Goal: Check status: Check status

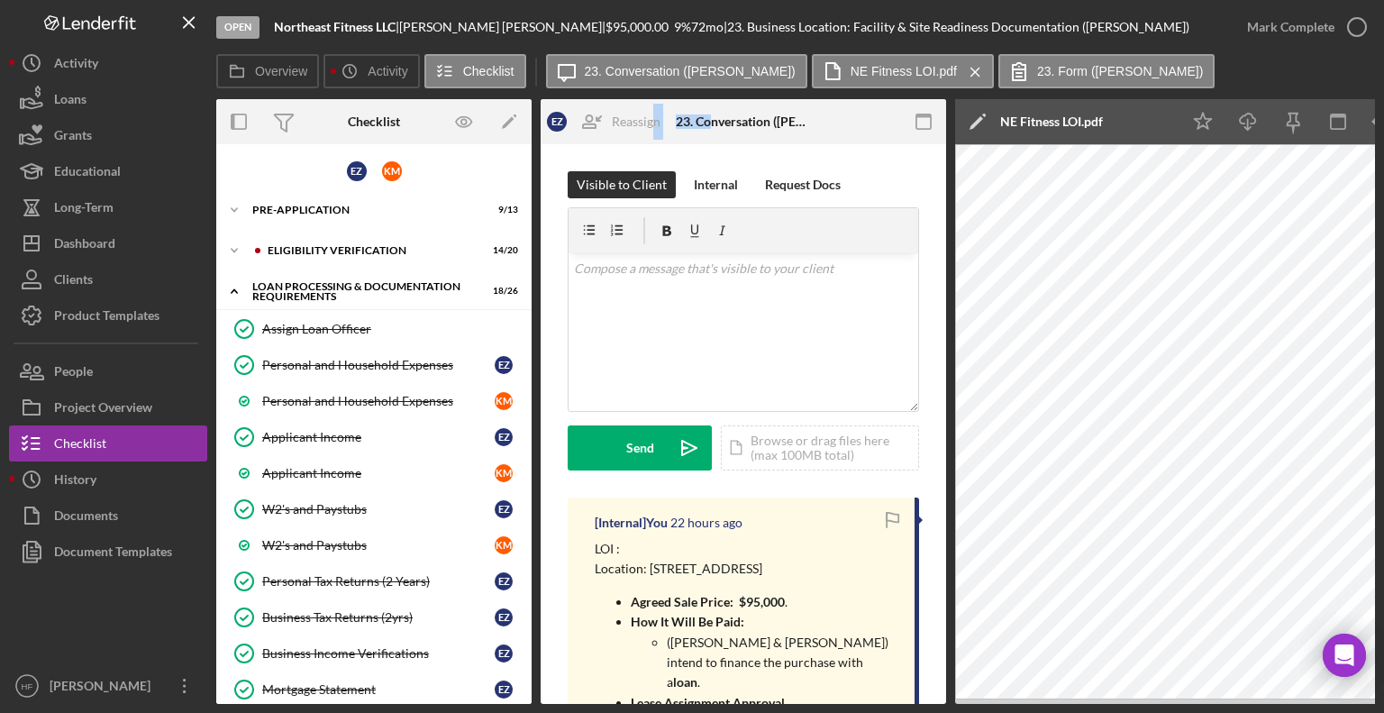
scroll to position [540, 0]
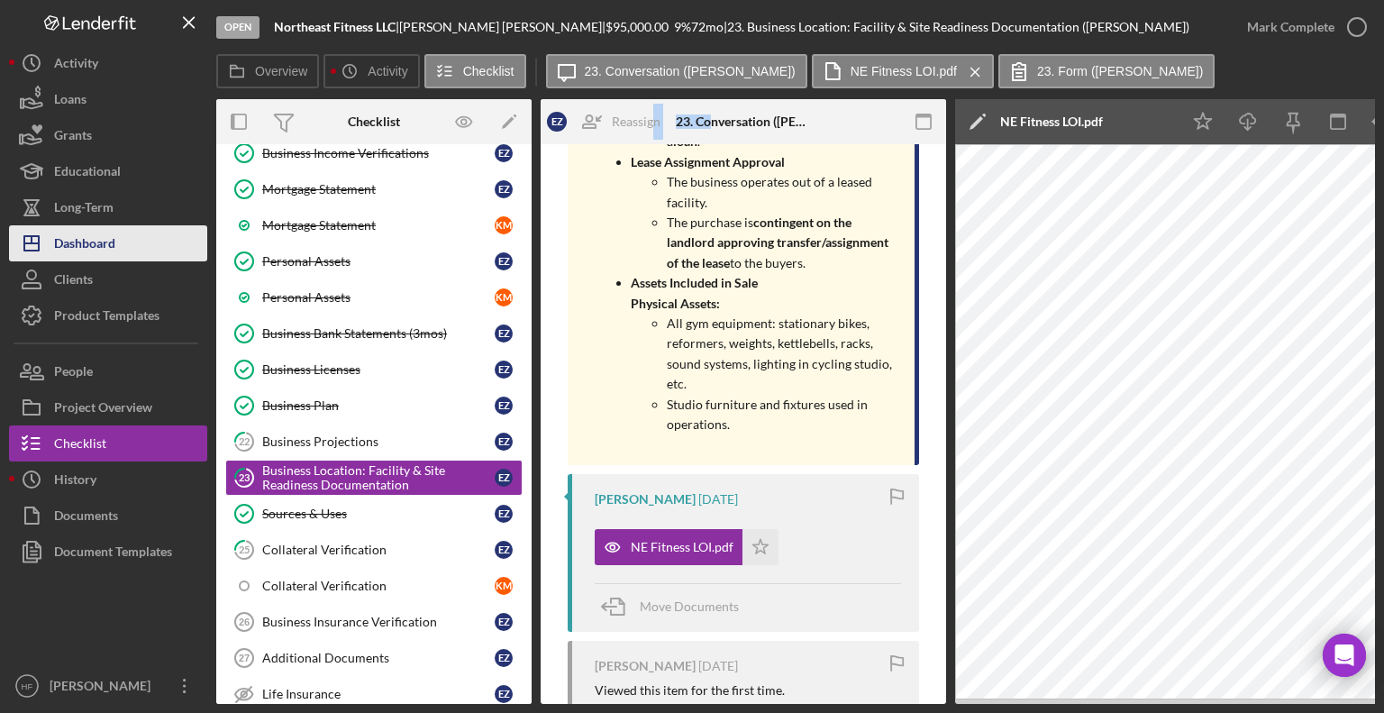
click at [128, 252] on button "Icon/Dashboard Dashboard" at bounding box center [108, 243] width 198 height 36
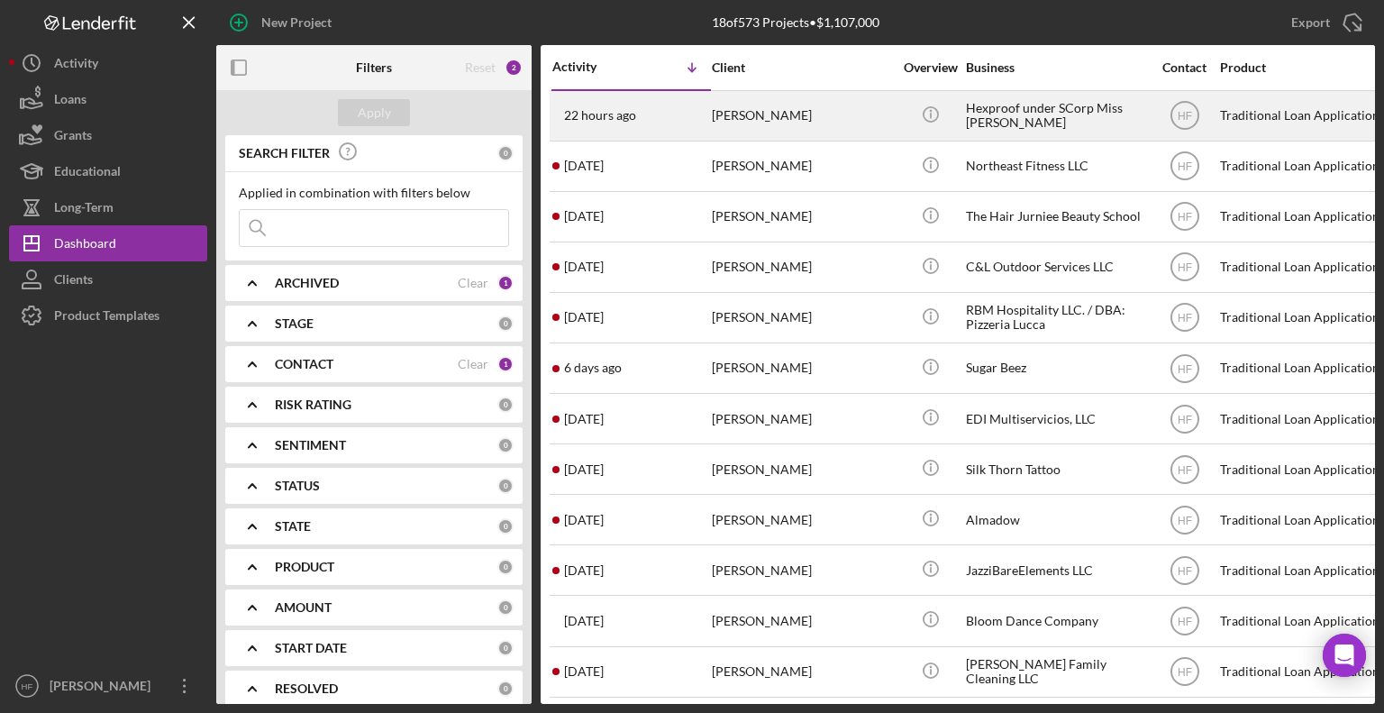
click at [772, 123] on div "[PERSON_NAME]" at bounding box center [802, 116] width 180 height 48
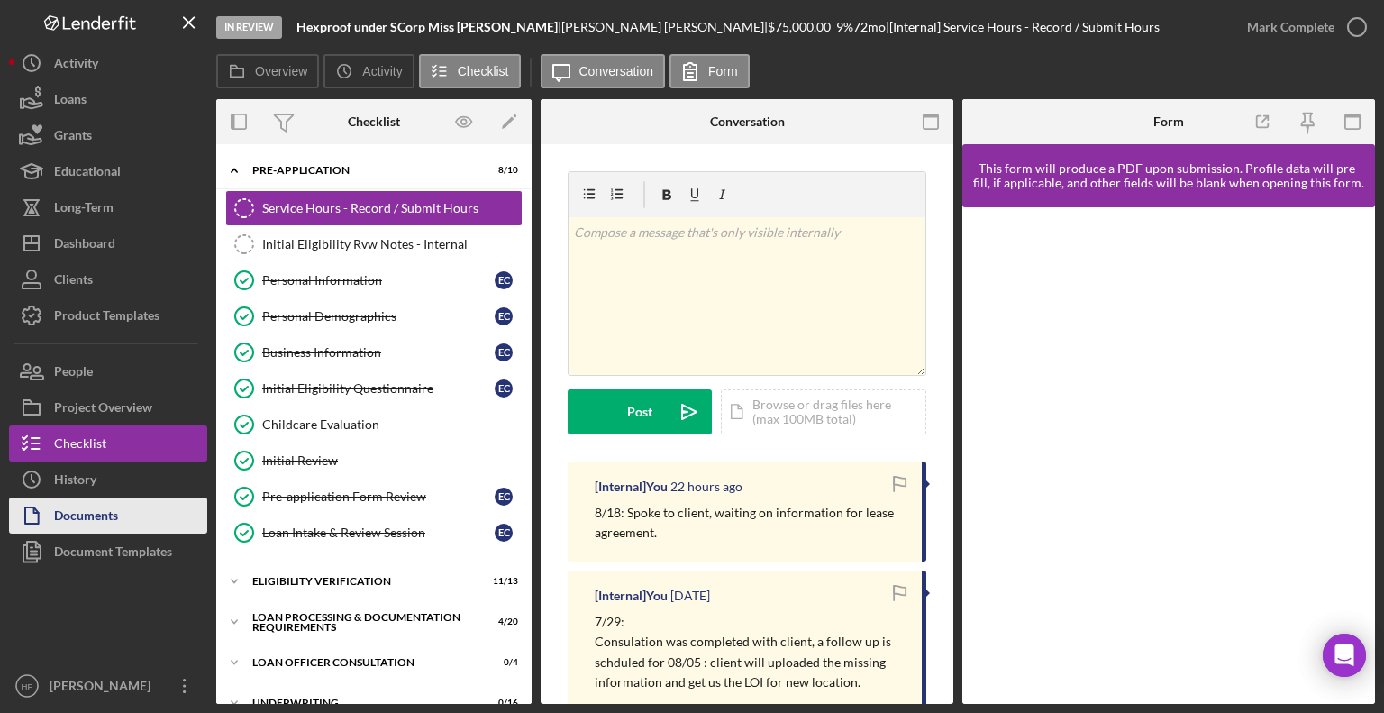
click at [138, 504] on button "Documents" at bounding box center [108, 515] width 198 height 36
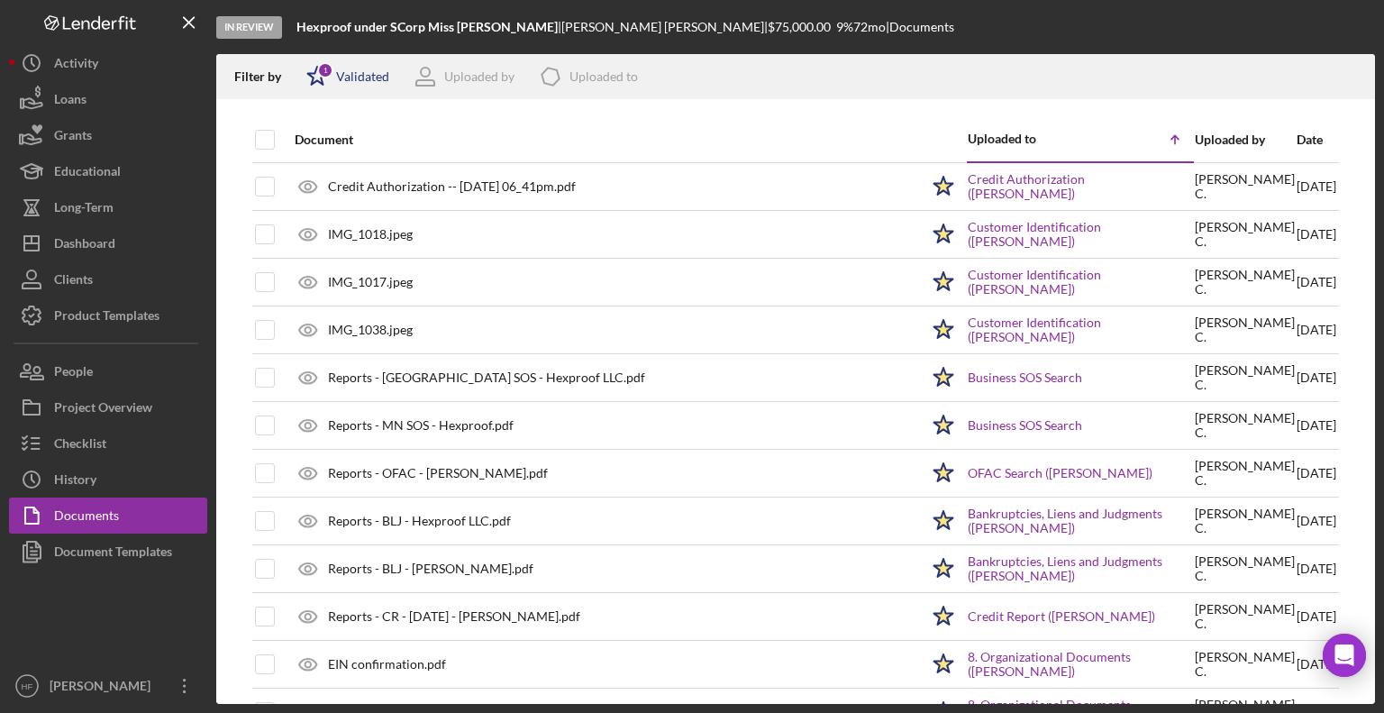
click at [320, 67] on div "1" at bounding box center [325, 70] width 16 height 16
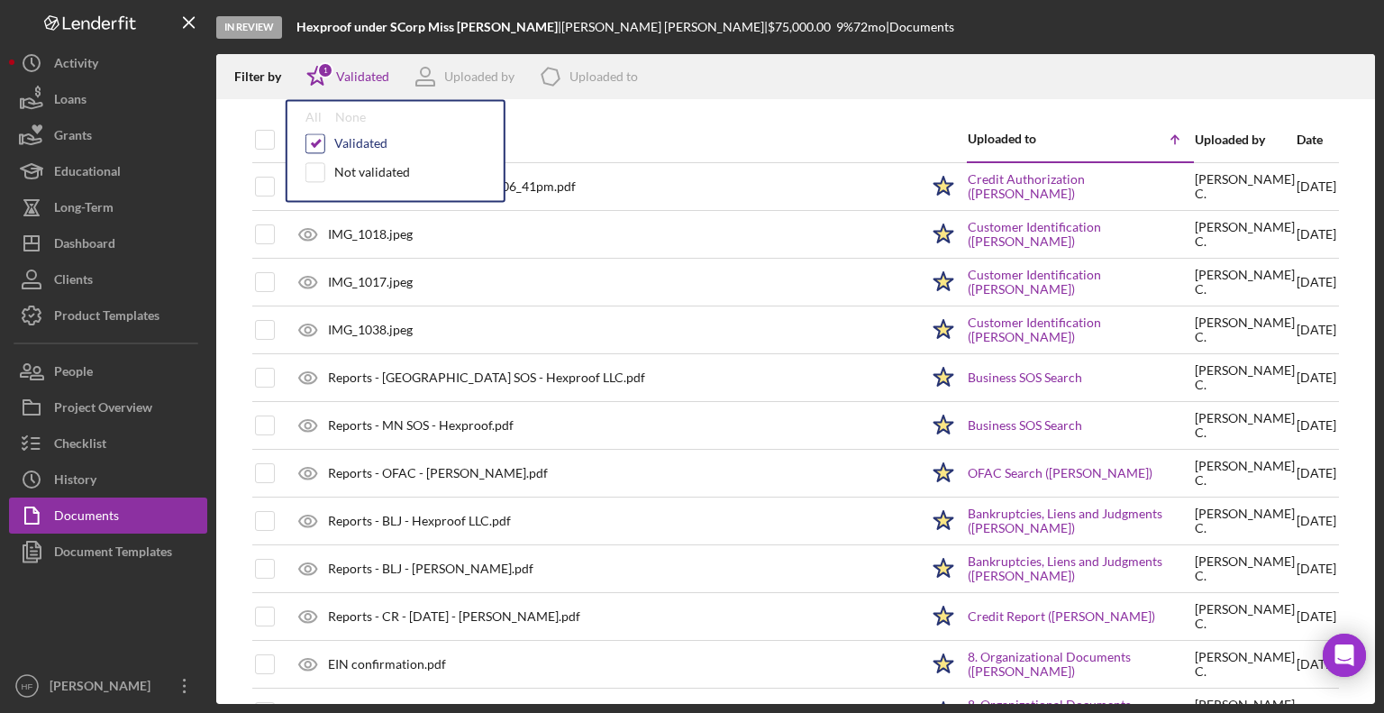
click at [317, 143] on input "checkbox" at bounding box center [315, 143] width 18 height 18
checkbox input "false"
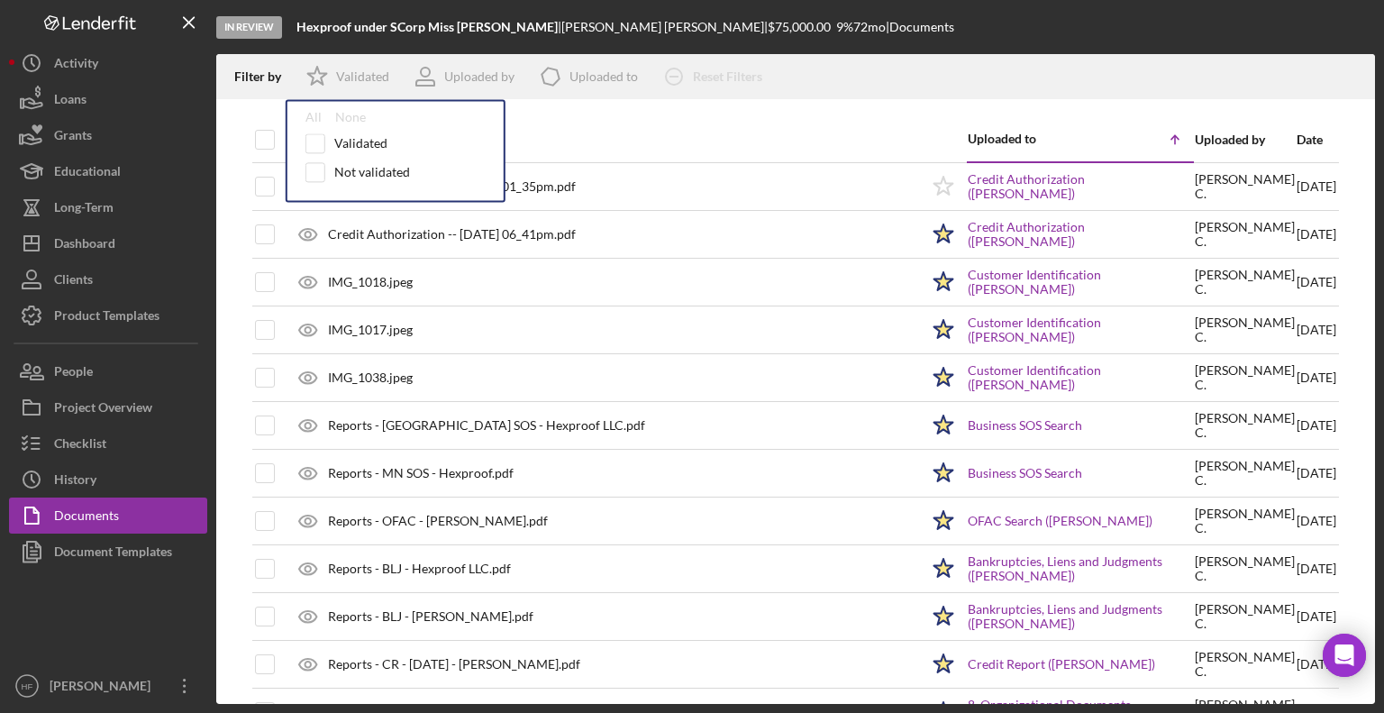
click at [723, 128] on div "Document" at bounding box center [607, 139] width 624 height 43
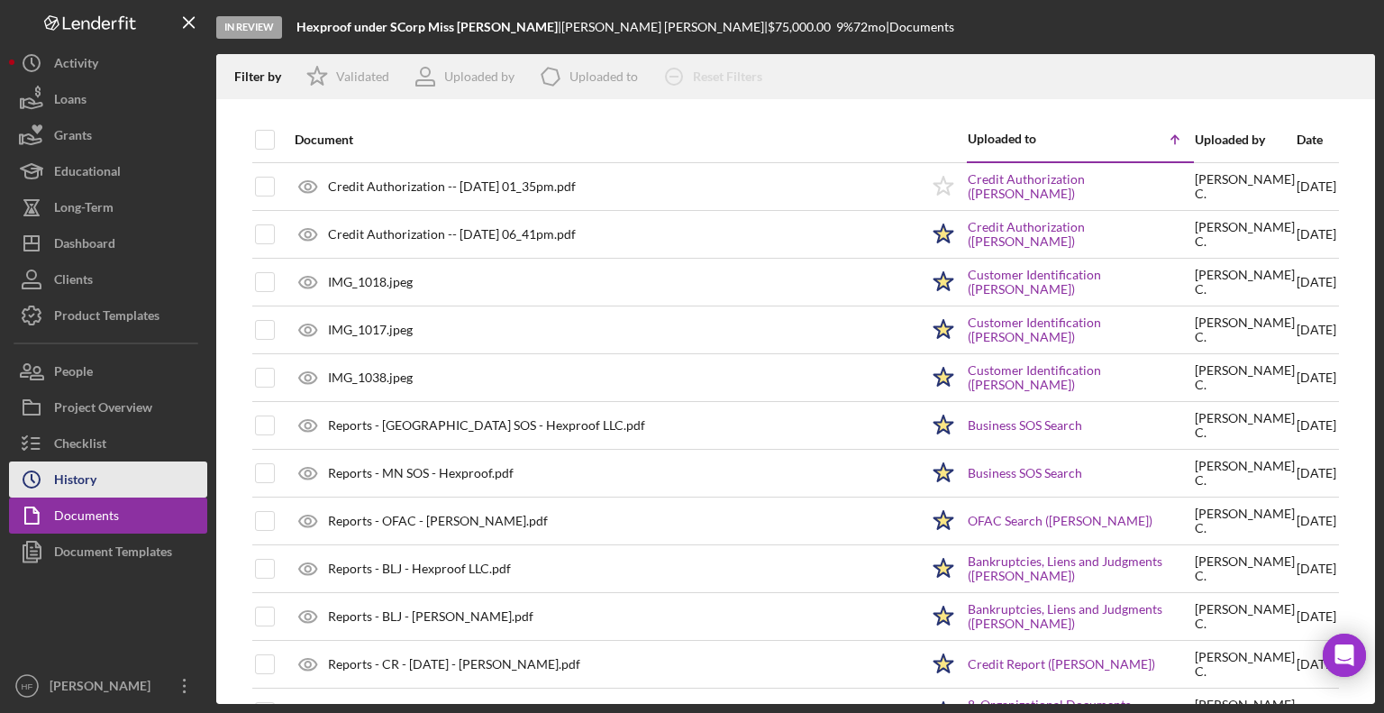
click at [144, 489] on button "Icon/History History" at bounding box center [108, 479] width 198 height 36
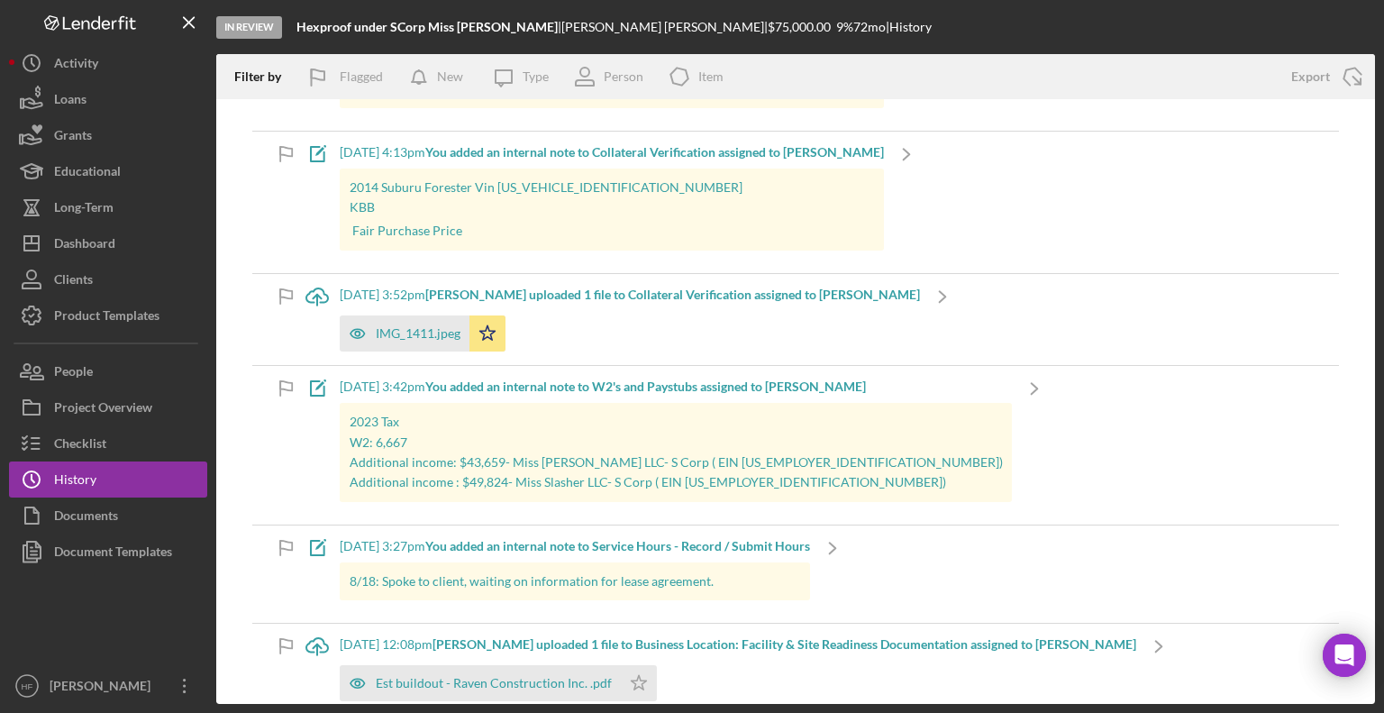
scroll to position [1081, 0]
click at [134, 434] on button "Checklist" at bounding box center [108, 443] width 198 height 36
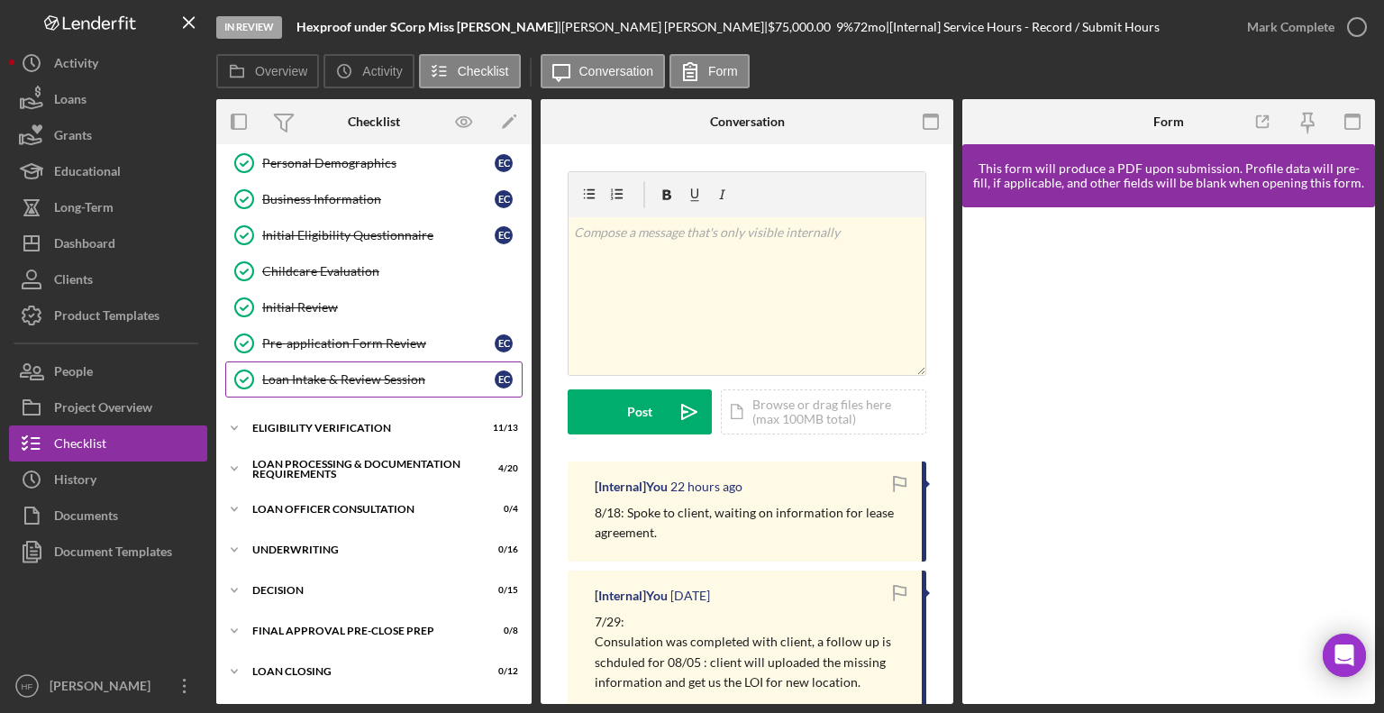
scroll to position [306, 0]
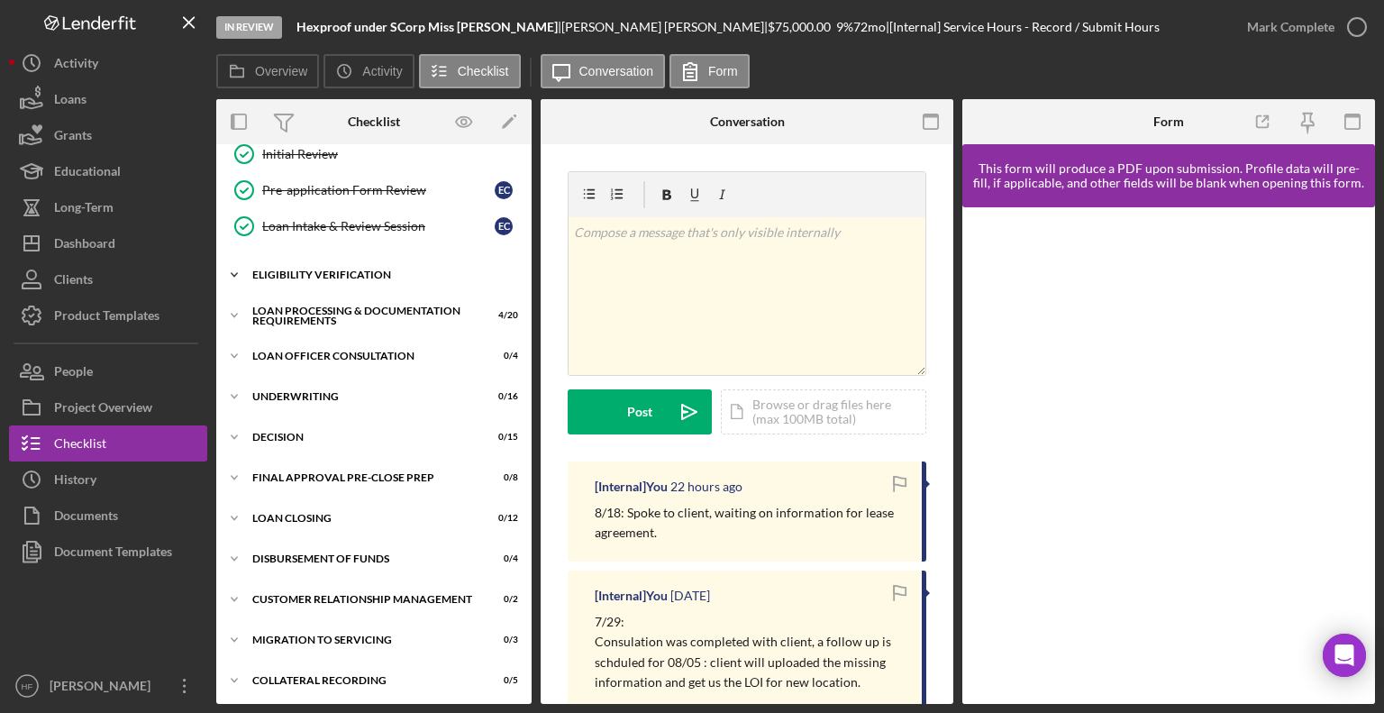
click at [243, 265] on icon "Icon/Expander" at bounding box center [234, 275] width 36 height 36
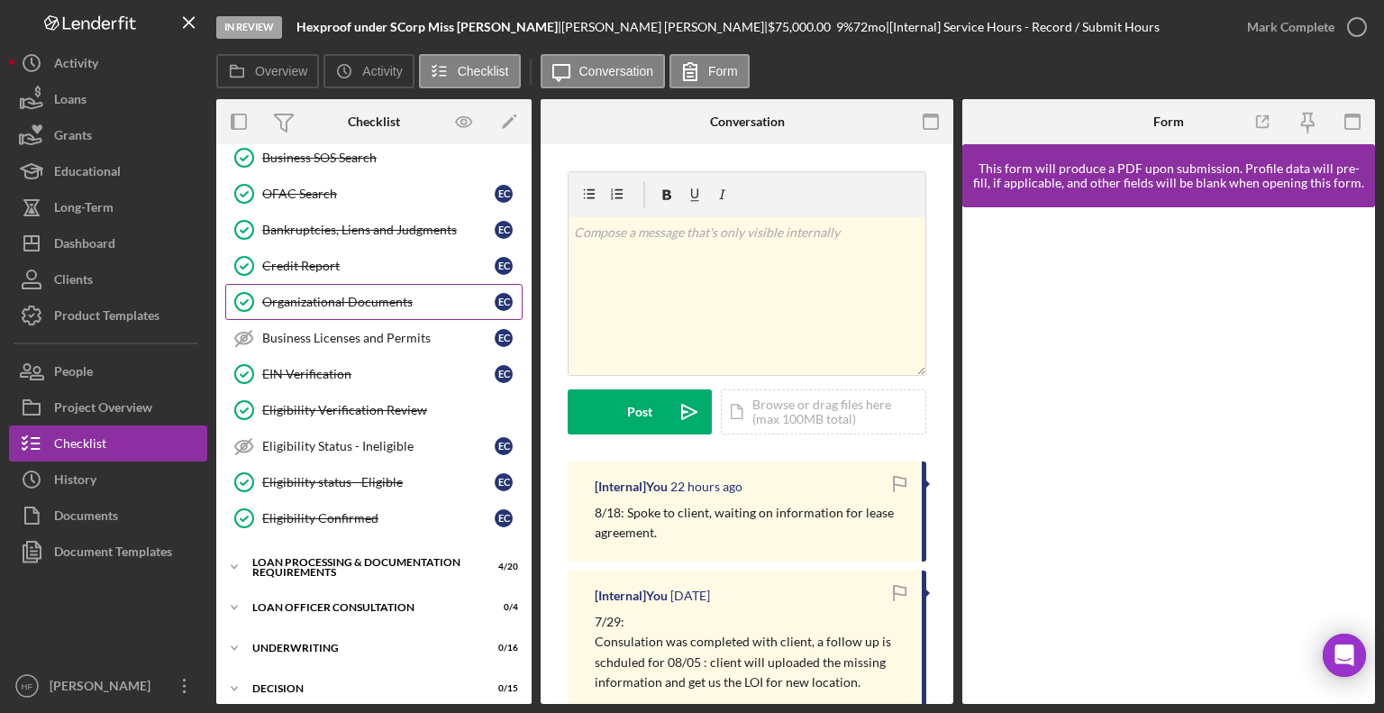
scroll to position [667, 0]
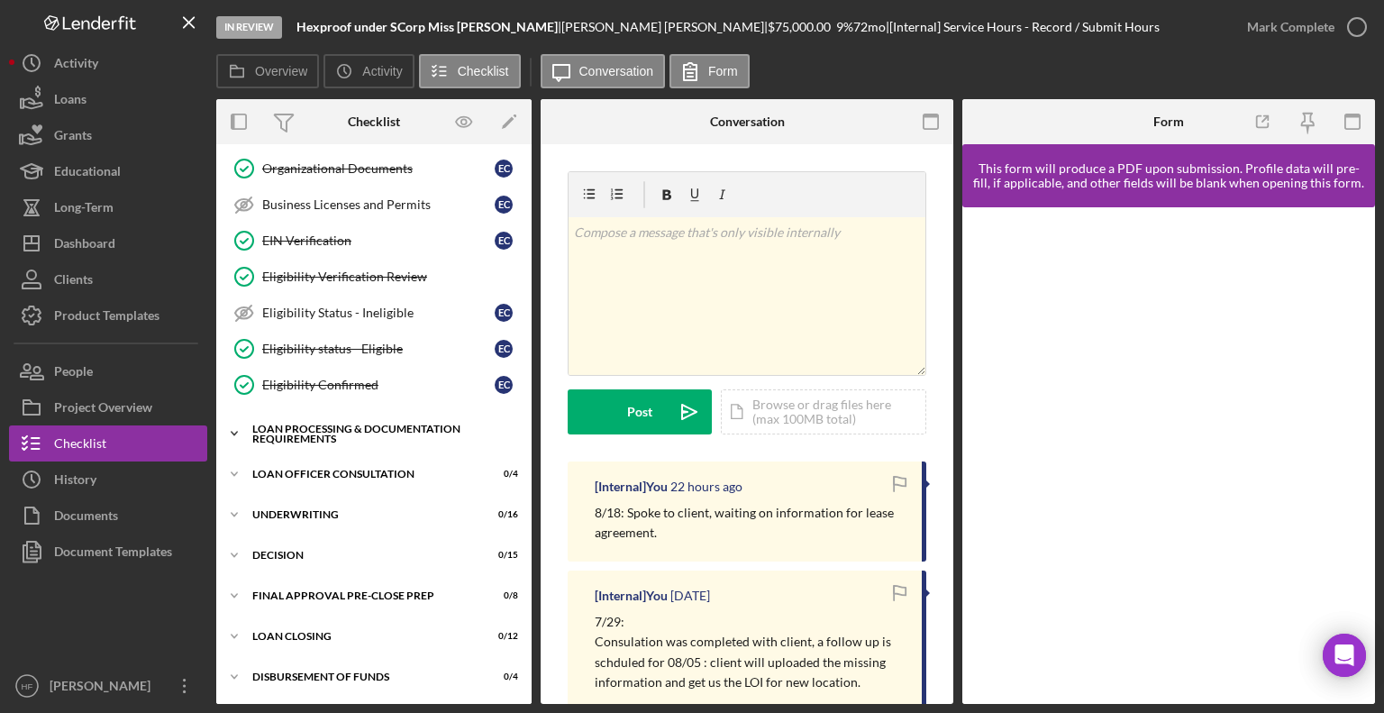
click at [238, 423] on icon "Icon/Expander" at bounding box center [234, 433] width 36 height 36
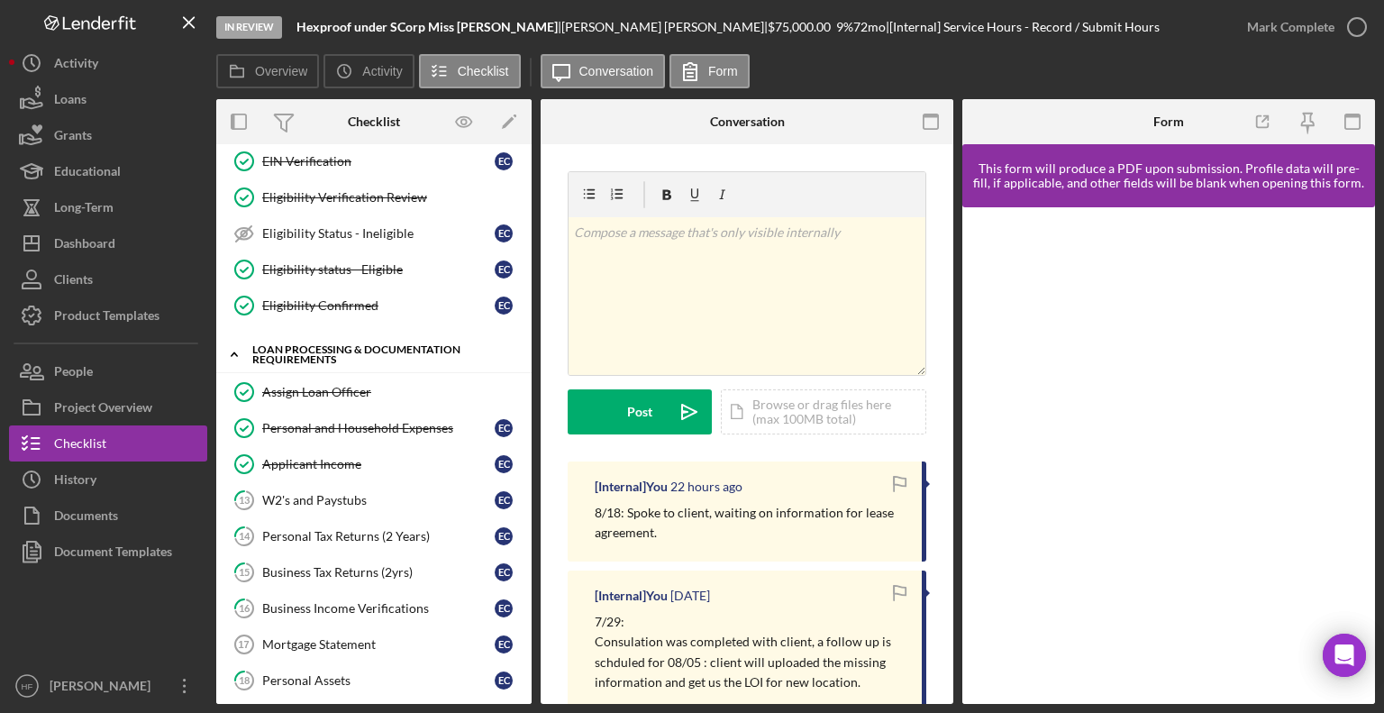
scroll to position [937, 0]
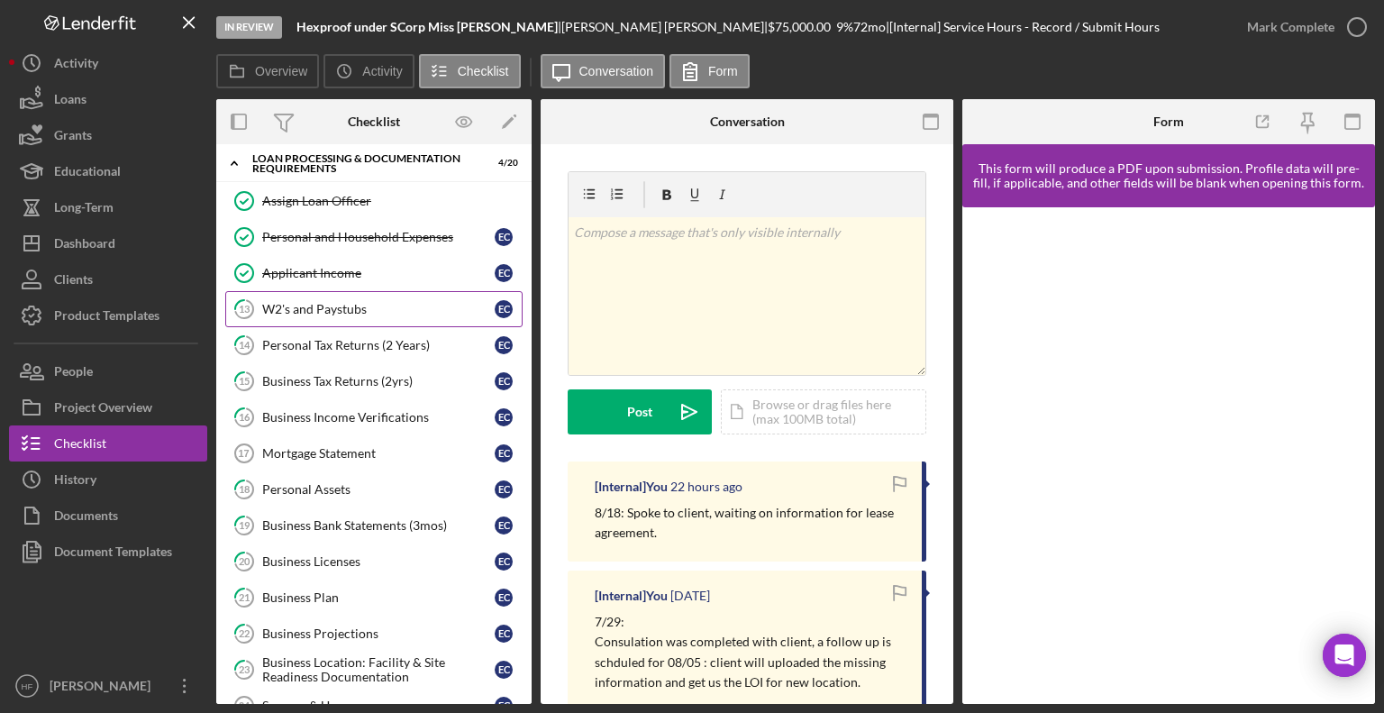
click at [376, 291] on link "13 W2's and Paystubs E C" at bounding box center [373, 309] width 297 height 36
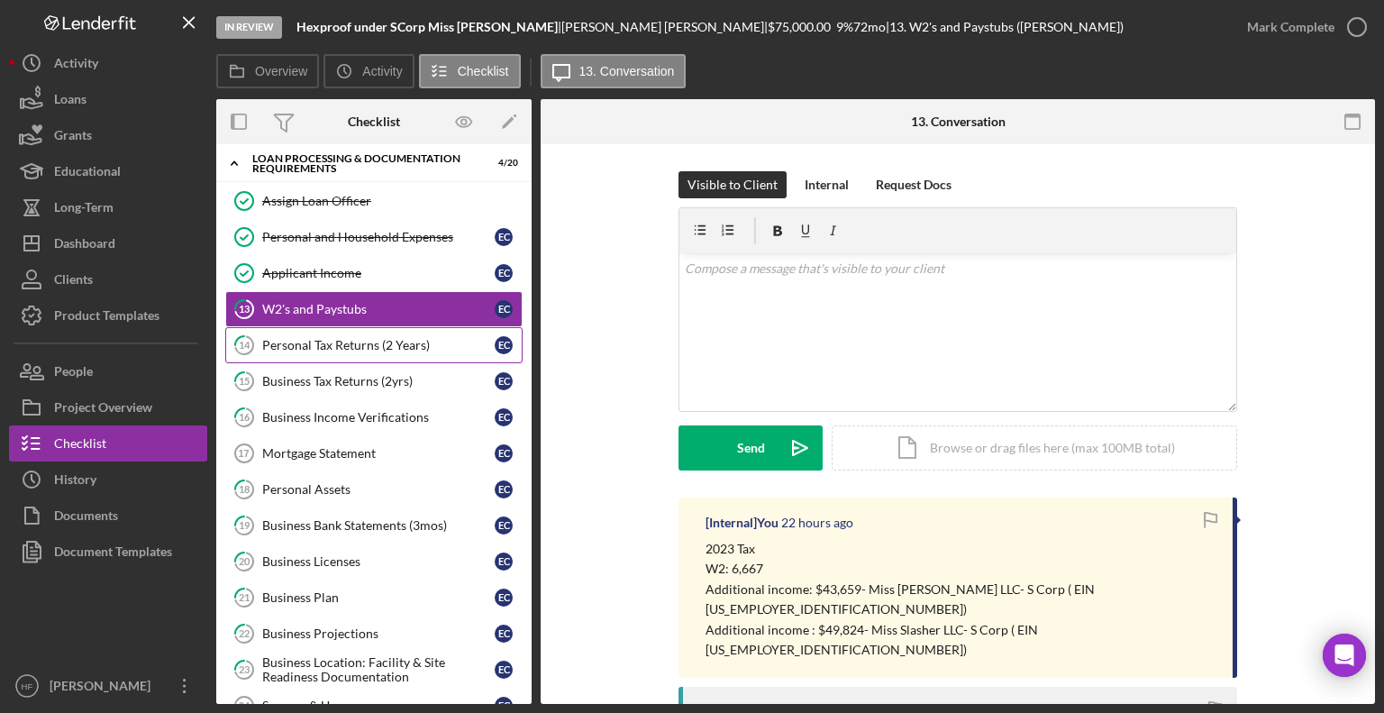
click at [386, 327] on link "14 Personal Tax Returns (2 Years) E C" at bounding box center [373, 345] width 297 height 36
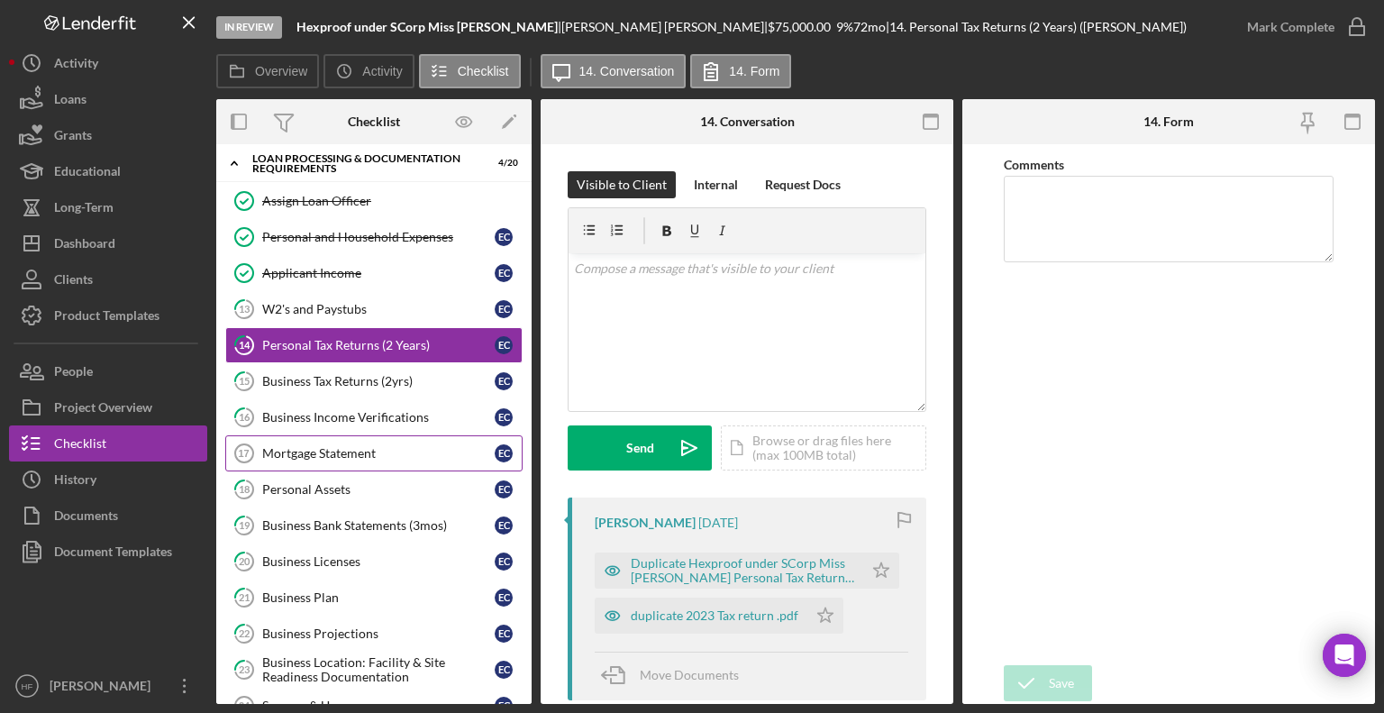
click at [384, 456] on link "Mortgage Statement 17 Mortgage Statement E C" at bounding box center [373, 453] width 297 height 36
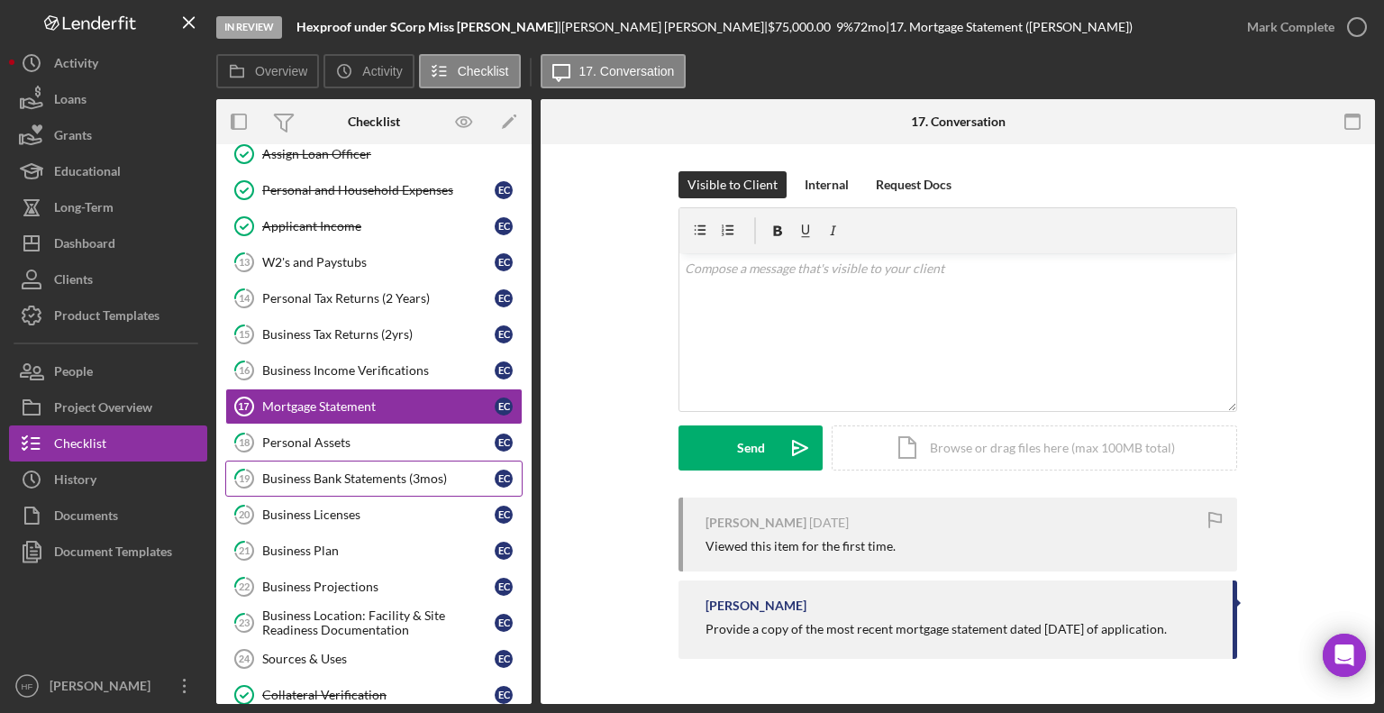
scroll to position [1027, 0]
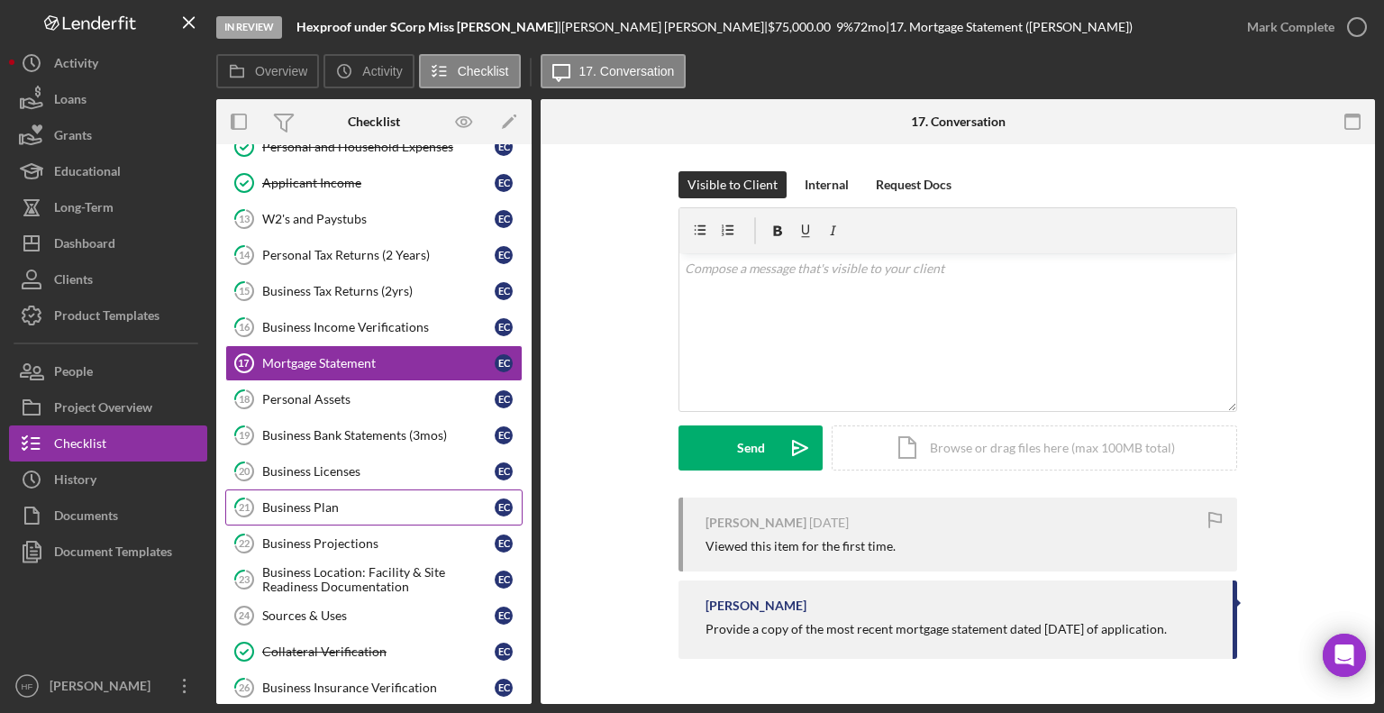
click at [380, 500] on div "Business Plan" at bounding box center [378, 507] width 232 height 14
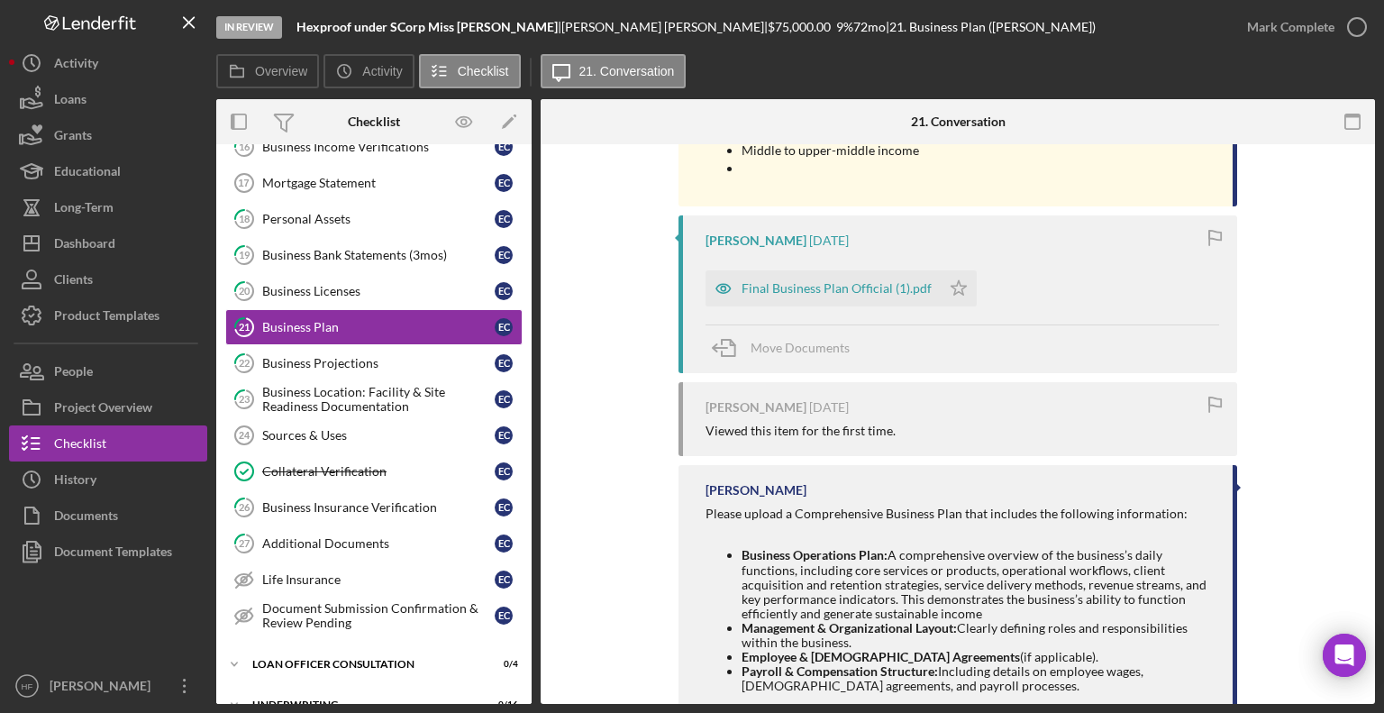
scroll to position [2432, 0]
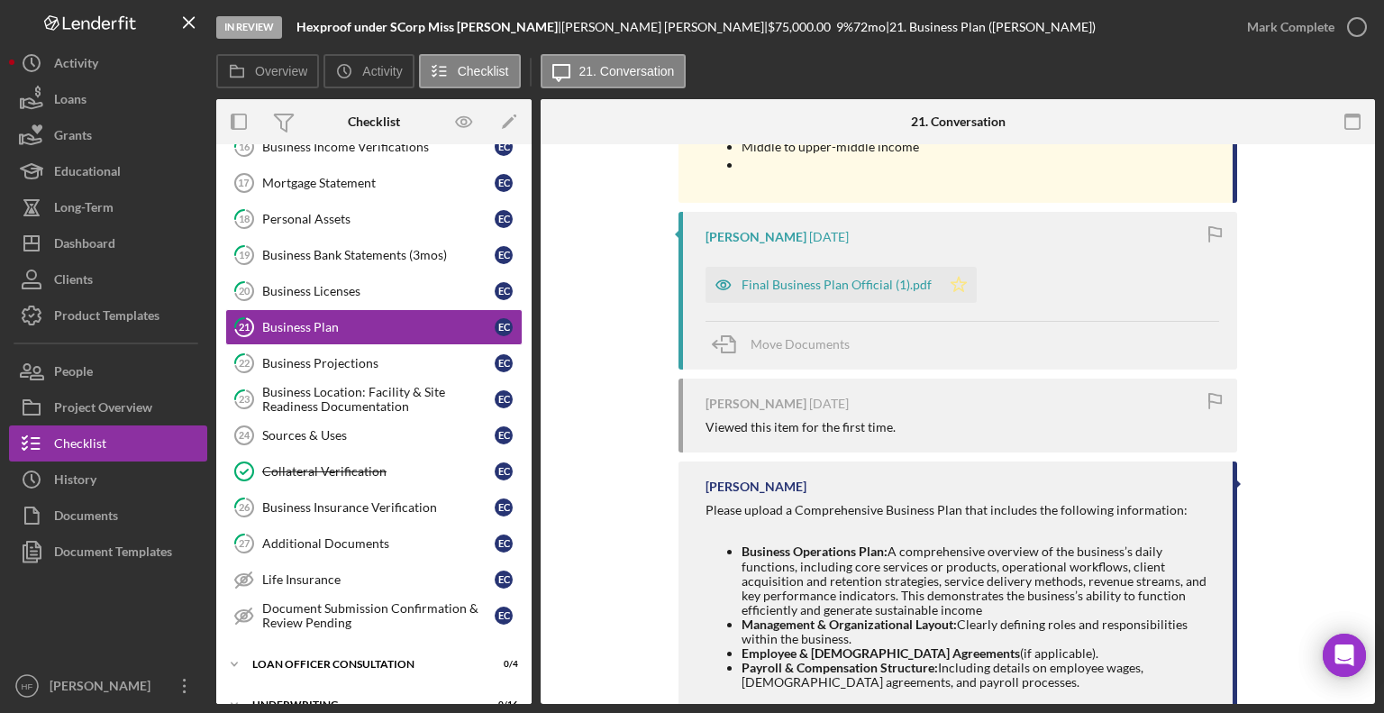
click at [951, 287] on polygon "button" at bounding box center [958, 284] width 15 height 14
click at [422, 356] on div "Business Projections" at bounding box center [378, 363] width 232 height 14
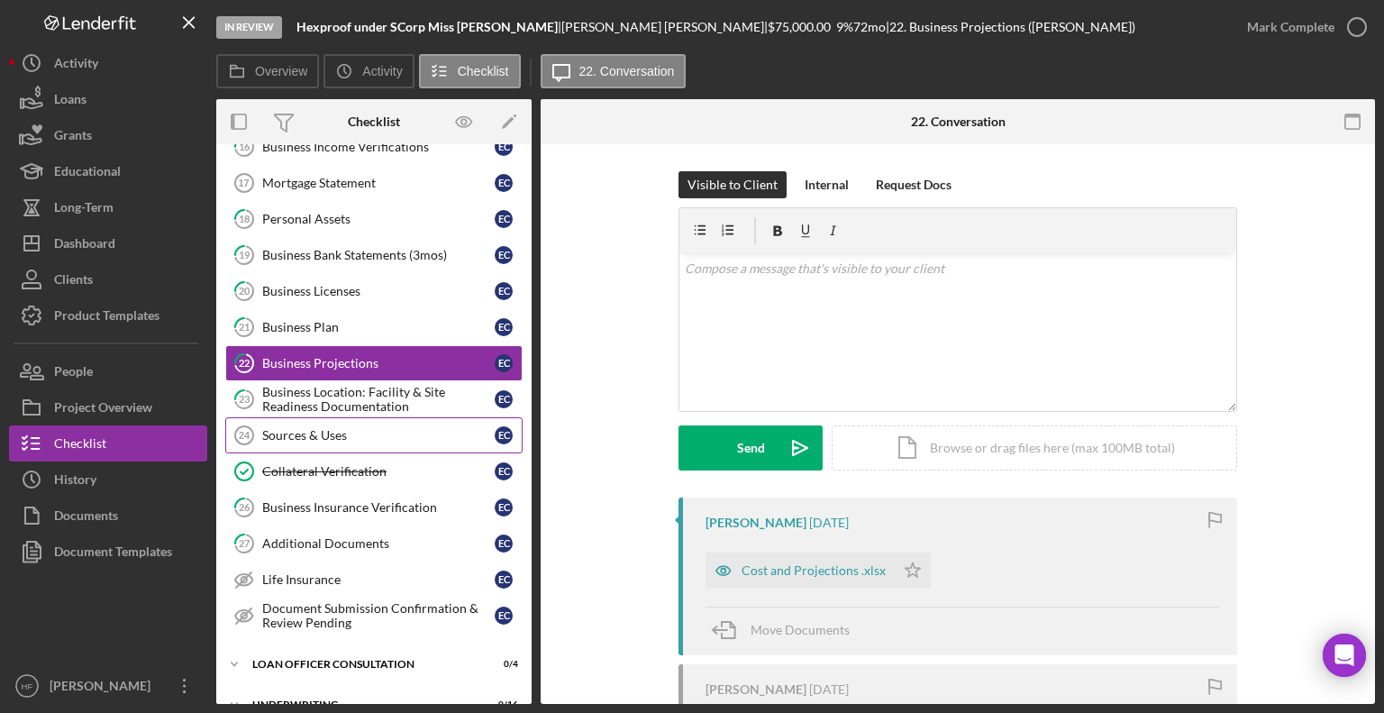
click at [391, 417] on link "Sources & Uses 24 Sources & Uses E C" at bounding box center [373, 435] width 297 height 36
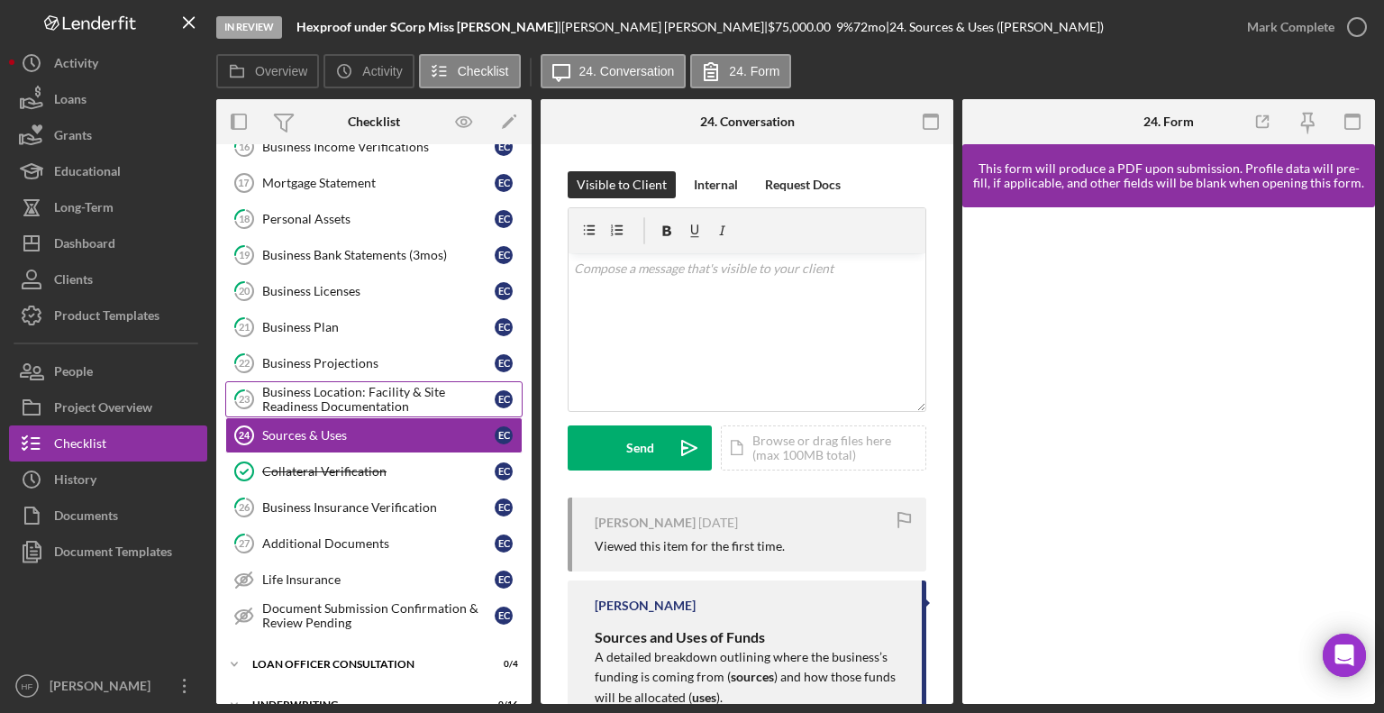
click at [408, 391] on div "Business Location: Facility & Site Readiness Documentation" at bounding box center [378, 399] width 232 height 29
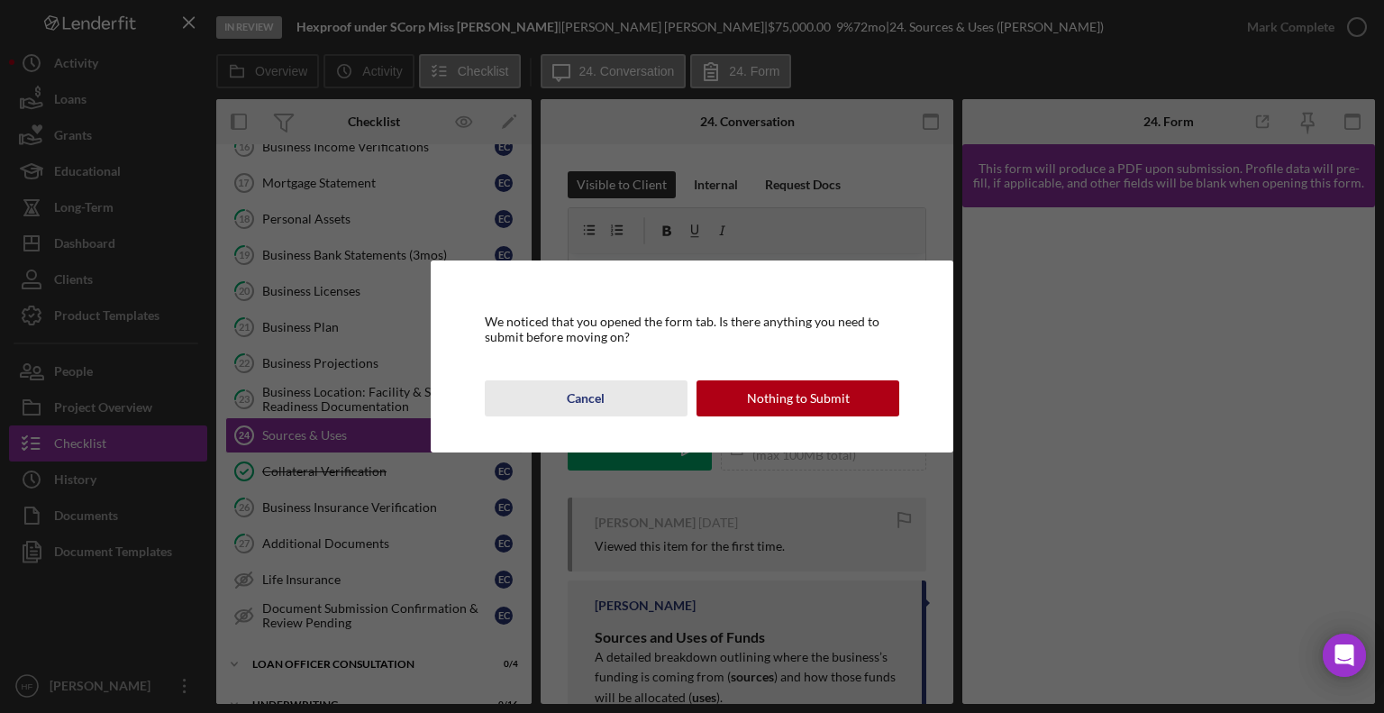
click at [624, 400] on button "Cancel" at bounding box center [586, 398] width 203 height 36
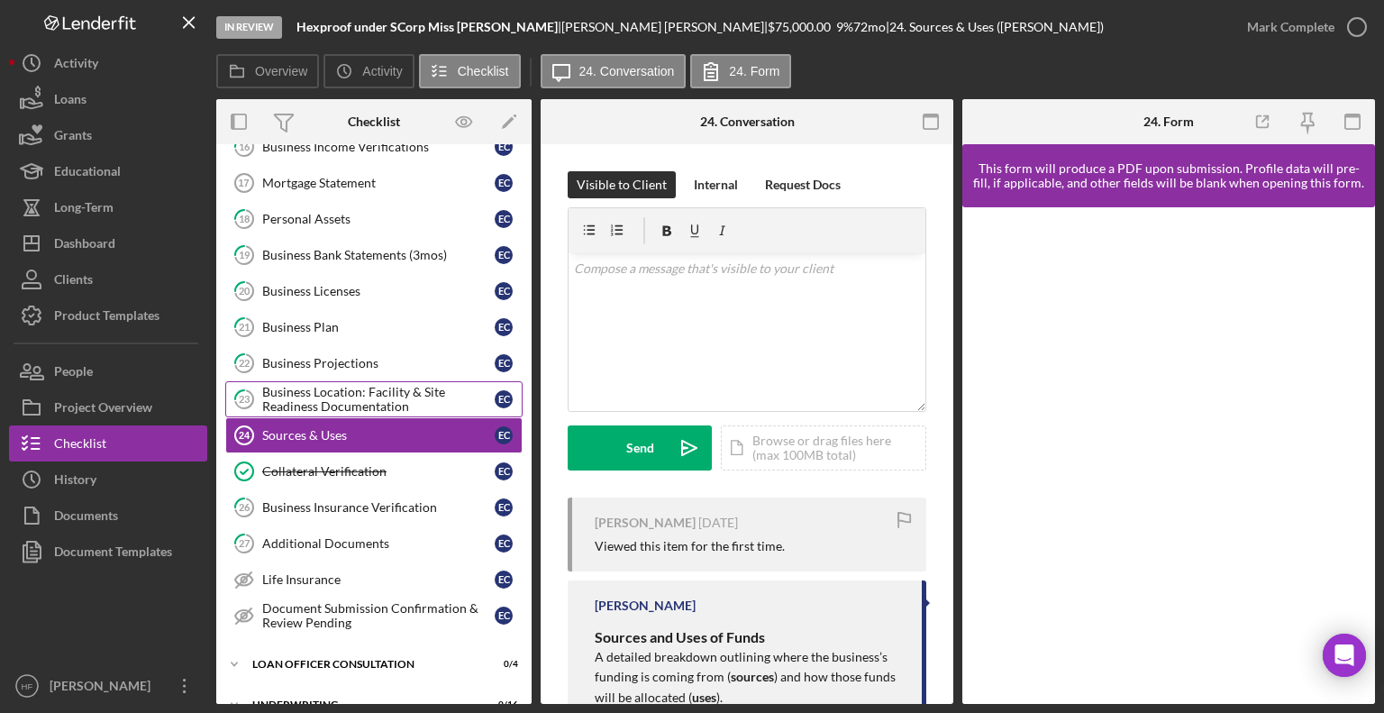
click at [413, 385] on div "Business Location: Facility & Site Readiness Documentation" at bounding box center [378, 399] width 232 height 29
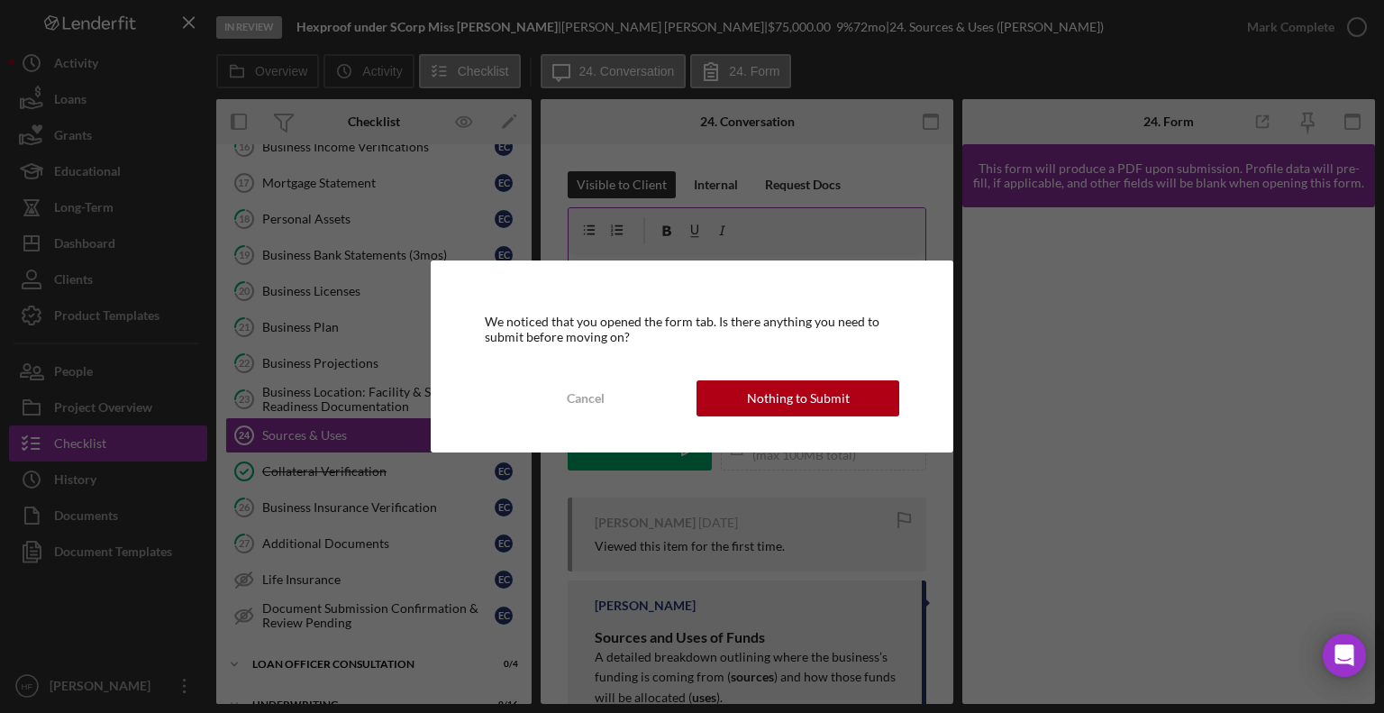
click at [771, 395] on div "Nothing to Submit" at bounding box center [798, 398] width 103 height 36
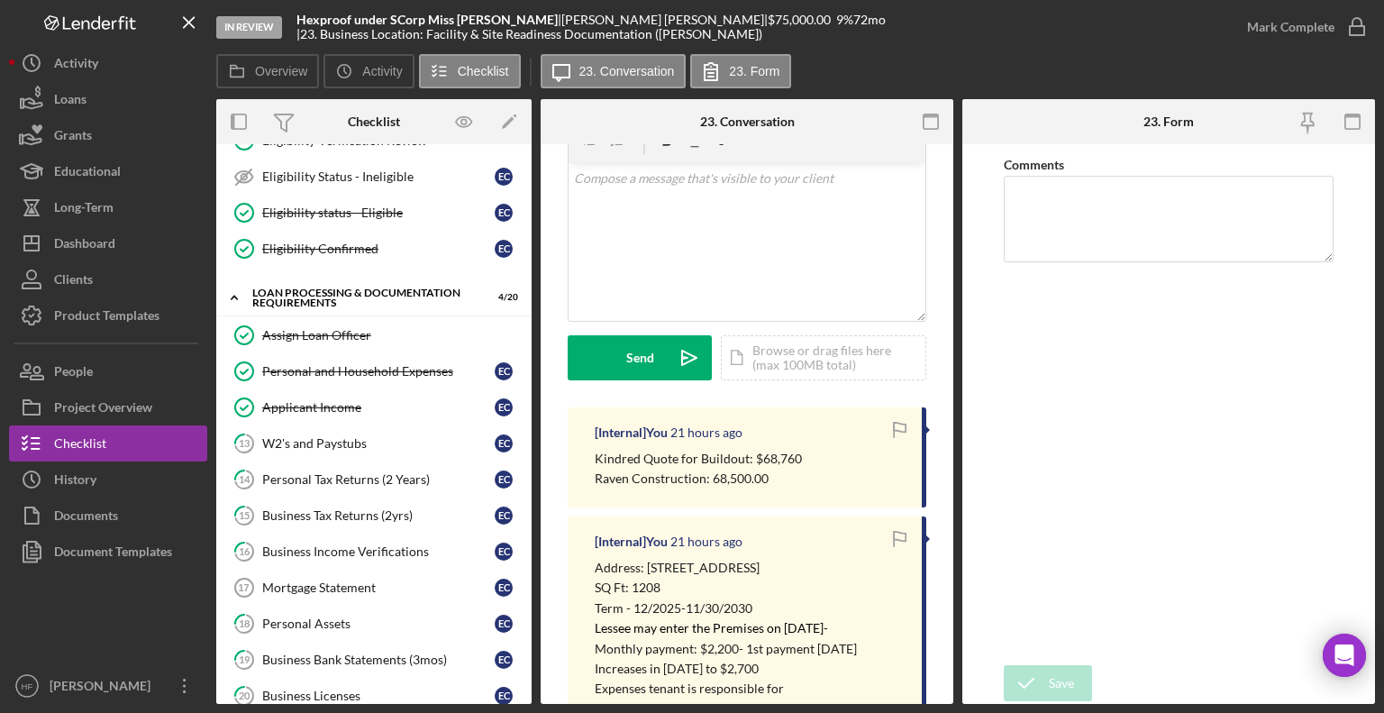
scroll to position [757, 0]
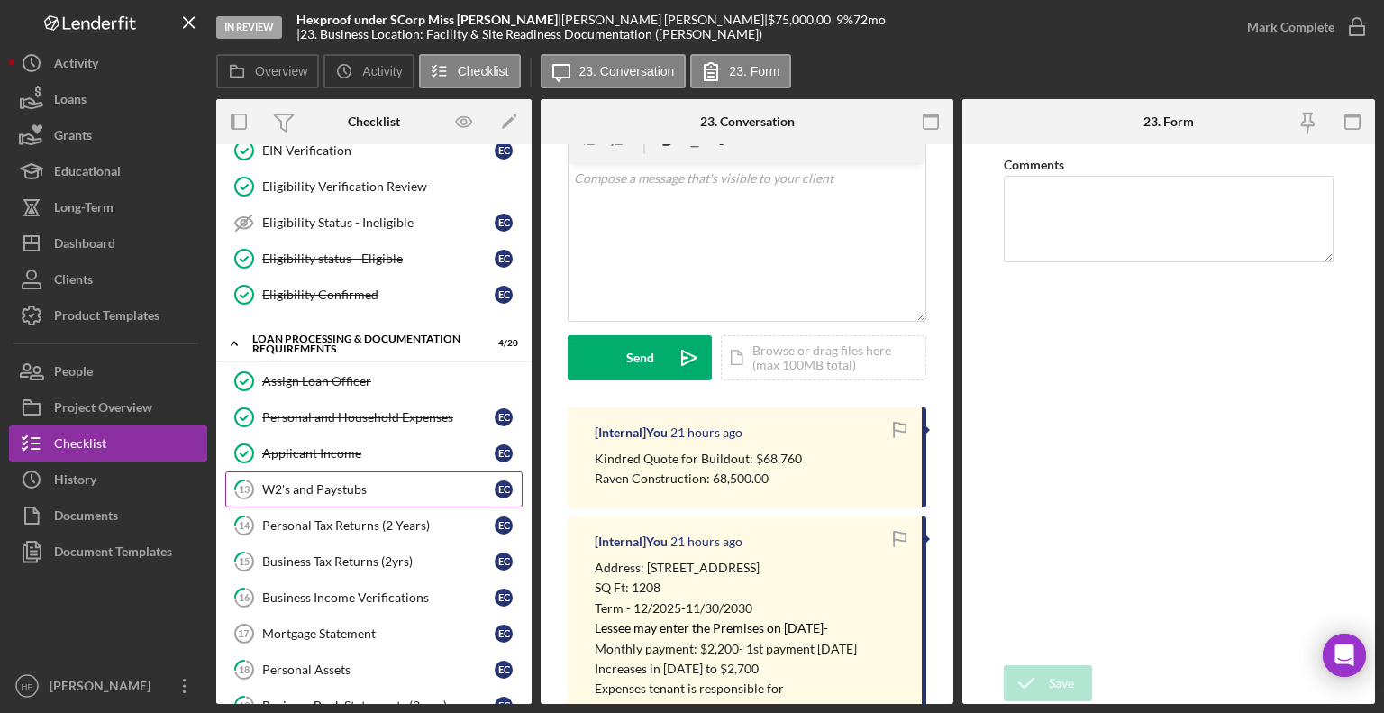
click at [400, 471] on link "13 W2's and Paystubs E C" at bounding box center [373, 489] width 297 height 36
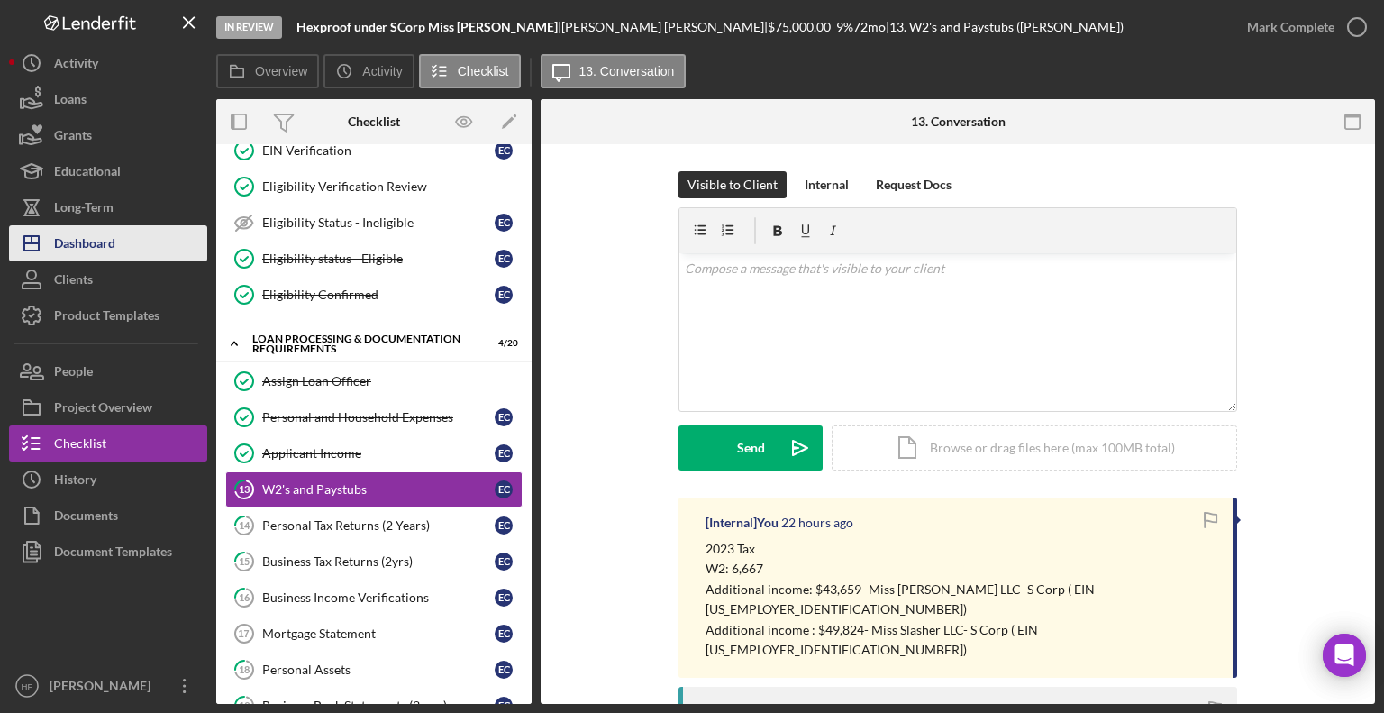
click at [120, 241] on button "Icon/Dashboard Dashboard" at bounding box center [108, 243] width 198 height 36
